Goal: Task Accomplishment & Management: Manage account settings

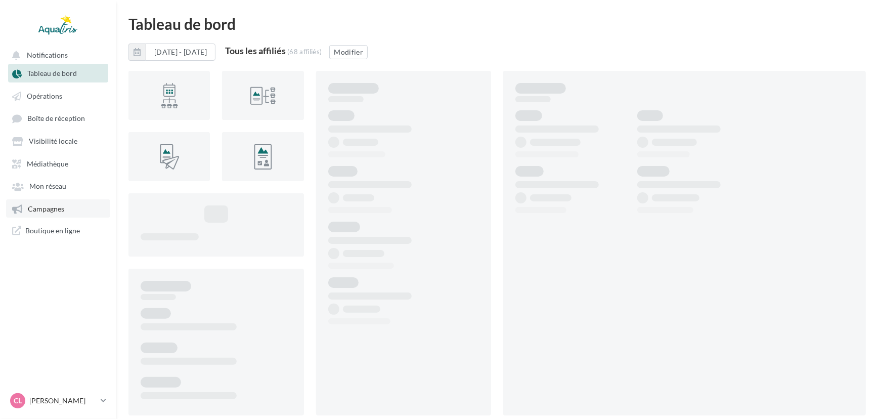
click at [60, 210] on span "Campagnes" at bounding box center [46, 208] width 36 height 9
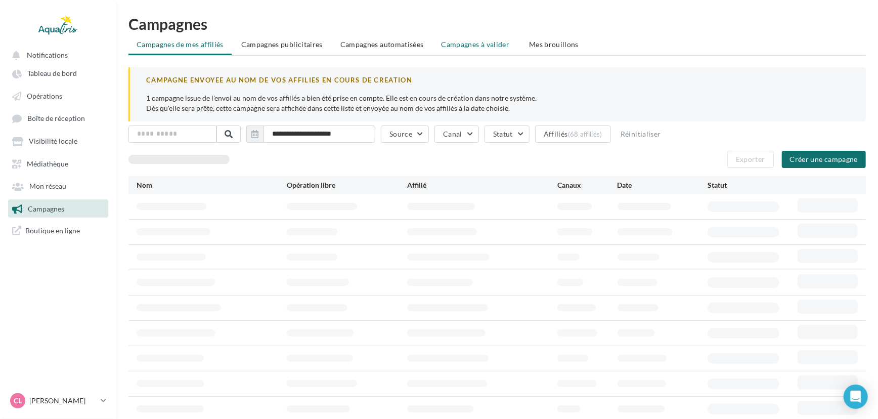
click at [467, 41] on span "Campagnes à valider" at bounding box center [476, 44] width 68 height 10
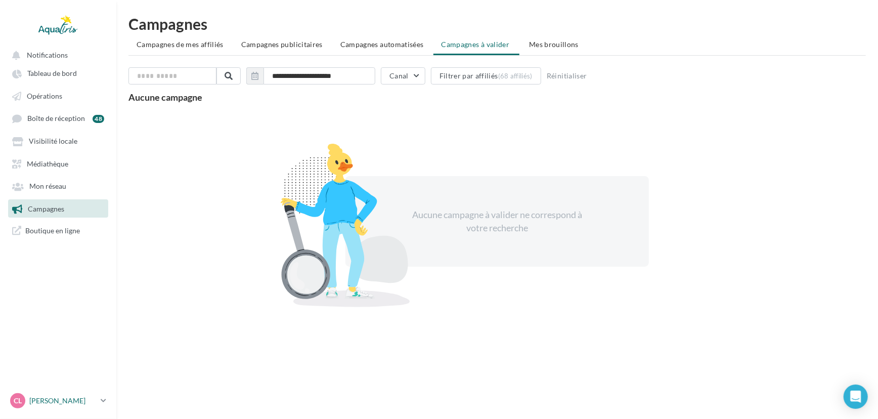
click at [58, 396] on p "[PERSON_NAME]" at bounding box center [62, 401] width 67 height 10
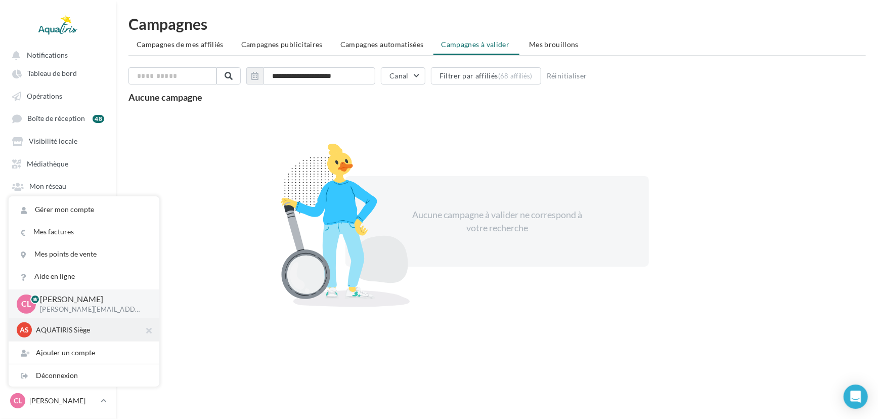
click at [96, 326] on p "AQUATIRIS Siège" at bounding box center [91, 330] width 111 height 10
